Goal: Download file/media

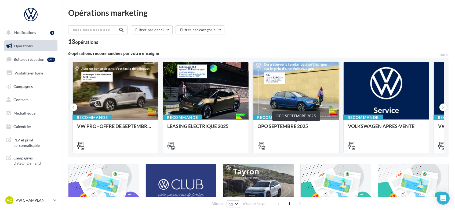
click at [283, 126] on div "OPO SEPTEMBRE 2025" at bounding box center [296, 128] width 77 height 11
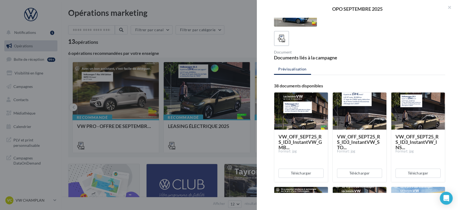
scroll to position [20, 0]
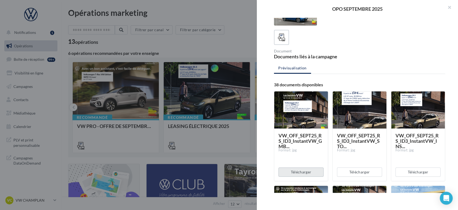
click at [312, 169] on button "Télécharger" at bounding box center [301, 171] width 45 height 9
click at [373, 148] on div "Format: jpg" at bounding box center [359, 150] width 45 height 5
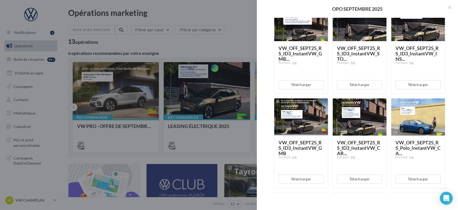
scroll to position [112, 0]
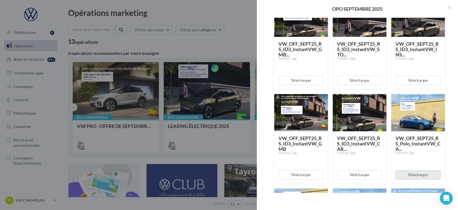
click at [432, 172] on button "Télécharger" at bounding box center [418, 174] width 45 height 9
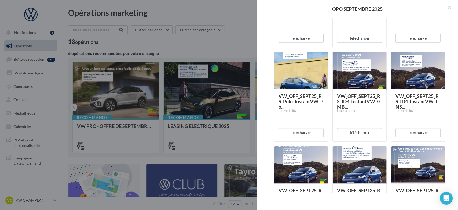
scroll to position [342, 0]
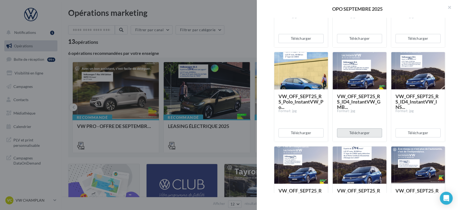
click at [360, 133] on button "Télécharger" at bounding box center [359, 132] width 45 height 9
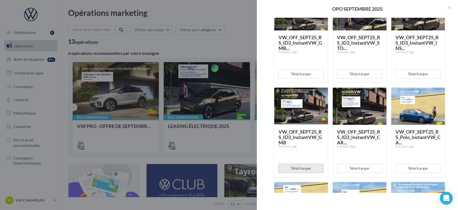
scroll to position [103, 0]
